Goal: Find specific page/section: Find specific page/section

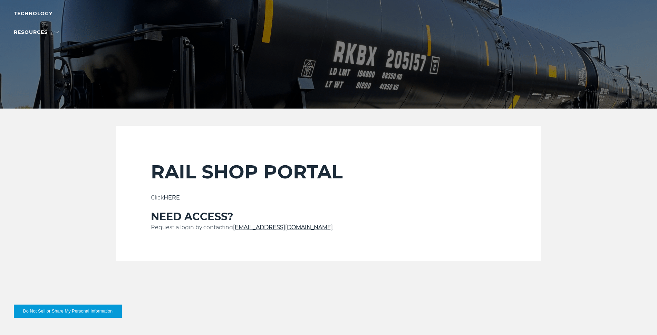
scroll to position [138, 0]
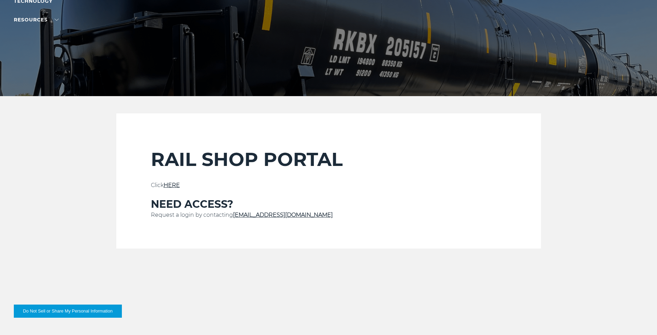
click at [169, 183] on link "HERE" at bounding box center [172, 185] width 16 height 7
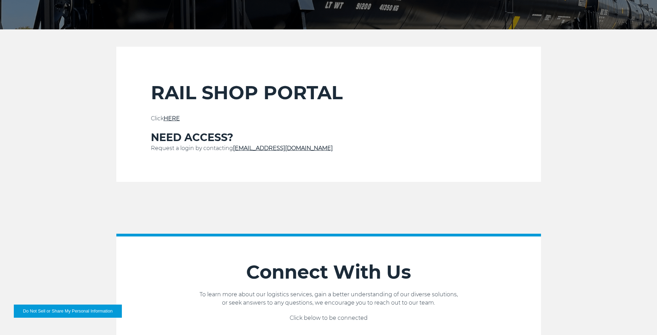
scroll to position [207, 0]
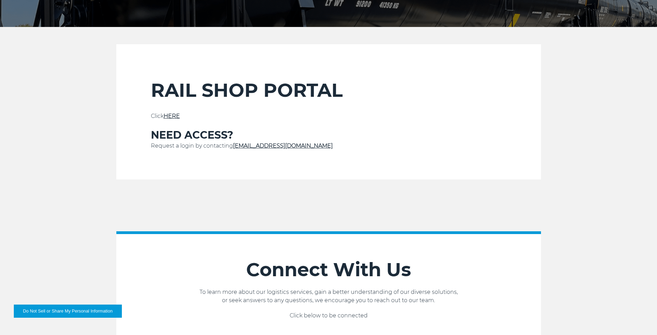
click at [176, 114] on link "HERE" at bounding box center [172, 116] width 16 height 7
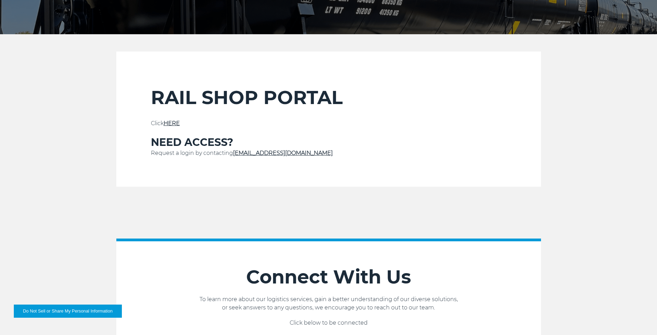
scroll to position [207, 0]
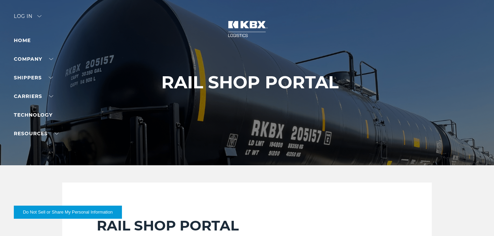
click at [23, 13] on div at bounding box center [250, 82] width 500 height 165
click at [41, 16] on img at bounding box center [39, 16] width 4 height 2
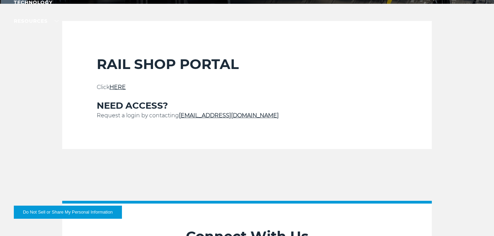
scroll to position [173, 0]
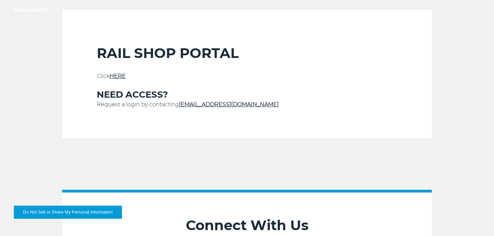
click at [118, 75] on link "HERE" at bounding box center [117, 76] width 16 height 7
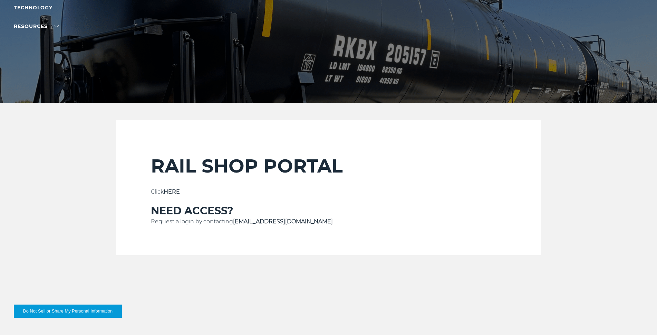
scroll to position [138, 0]
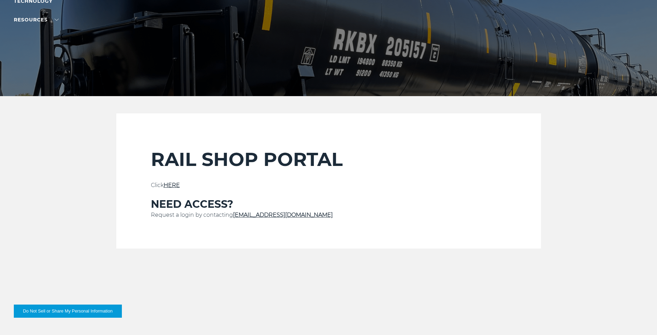
click at [178, 184] on link "HERE" at bounding box center [172, 185] width 16 height 7
